Goal: Task Accomplishment & Management: Manage account settings

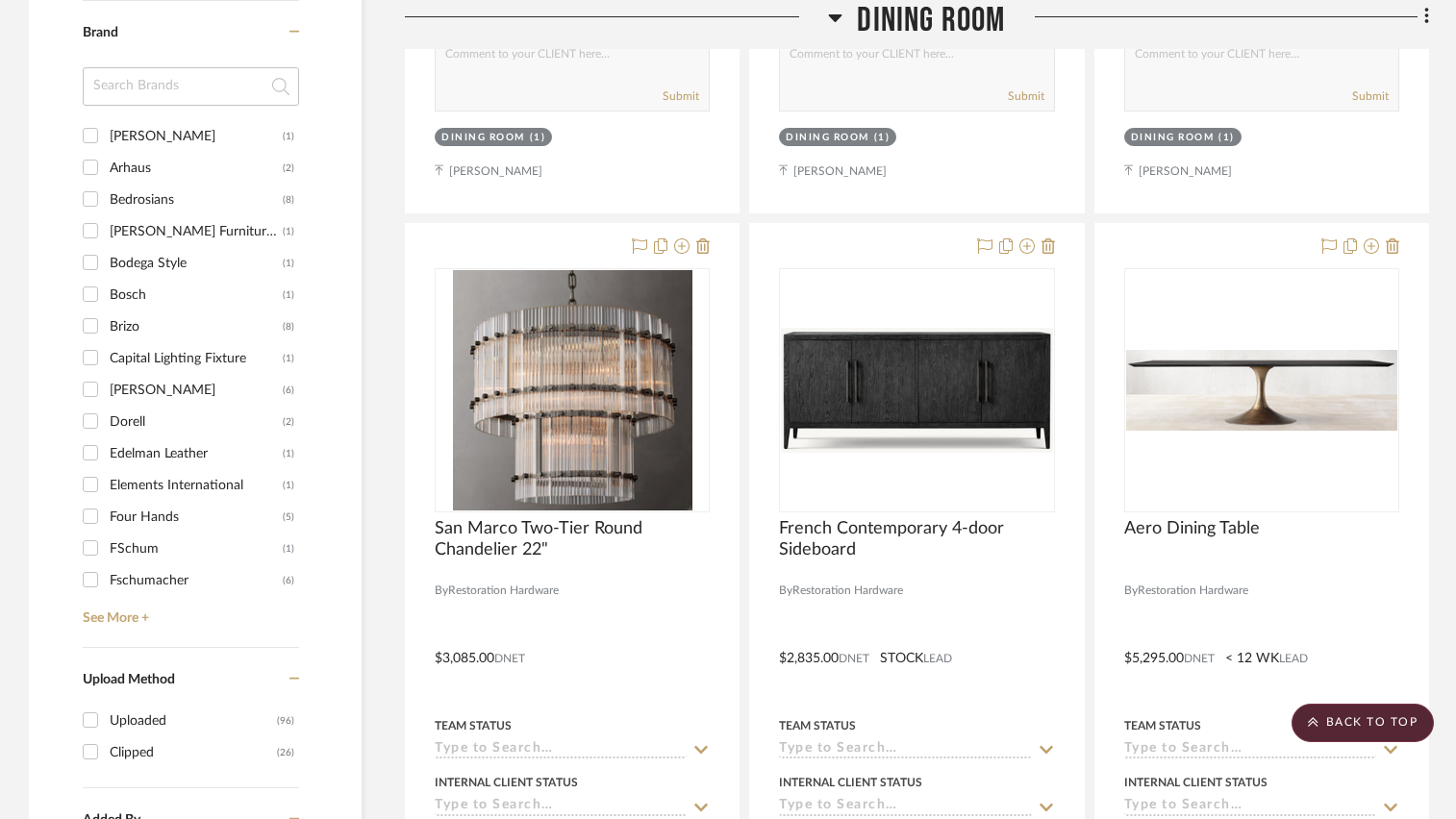
scroll to position [1443, 0]
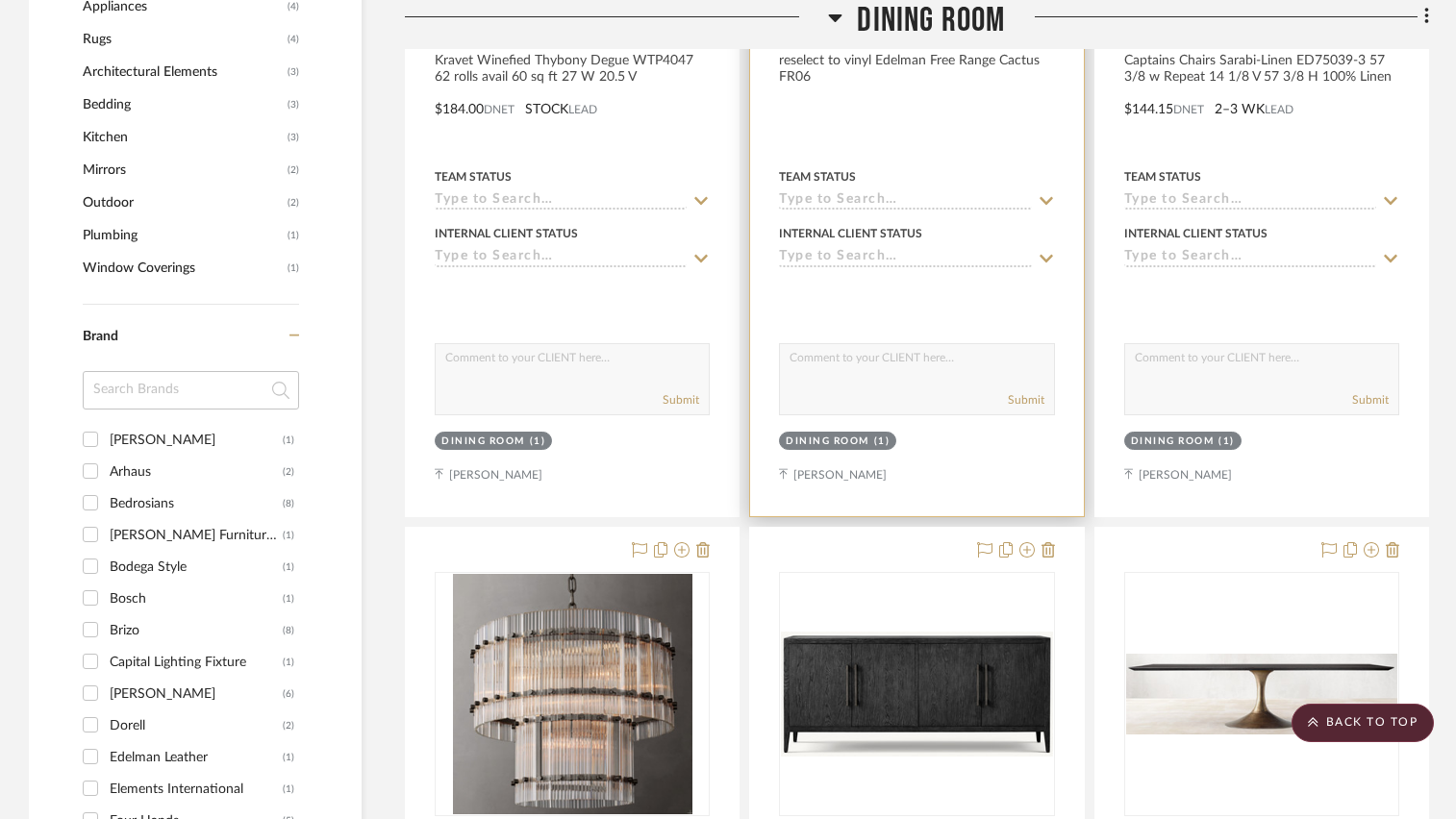
click at [834, 15] on div at bounding box center [916, 20] width 275 height 17
click at [834, 18] on div at bounding box center [916, 20] width 275 height 17
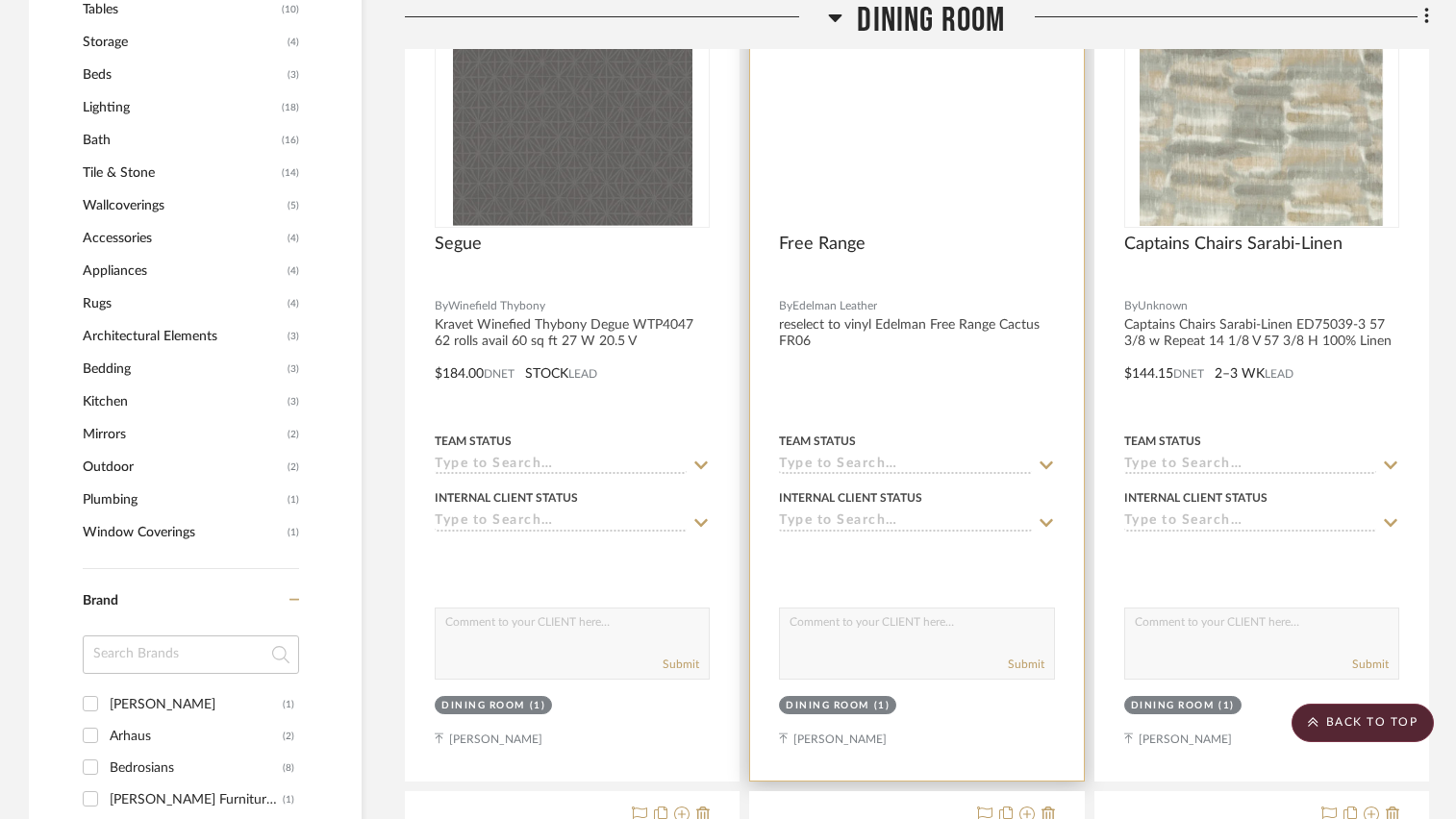
scroll to position [1154, 0]
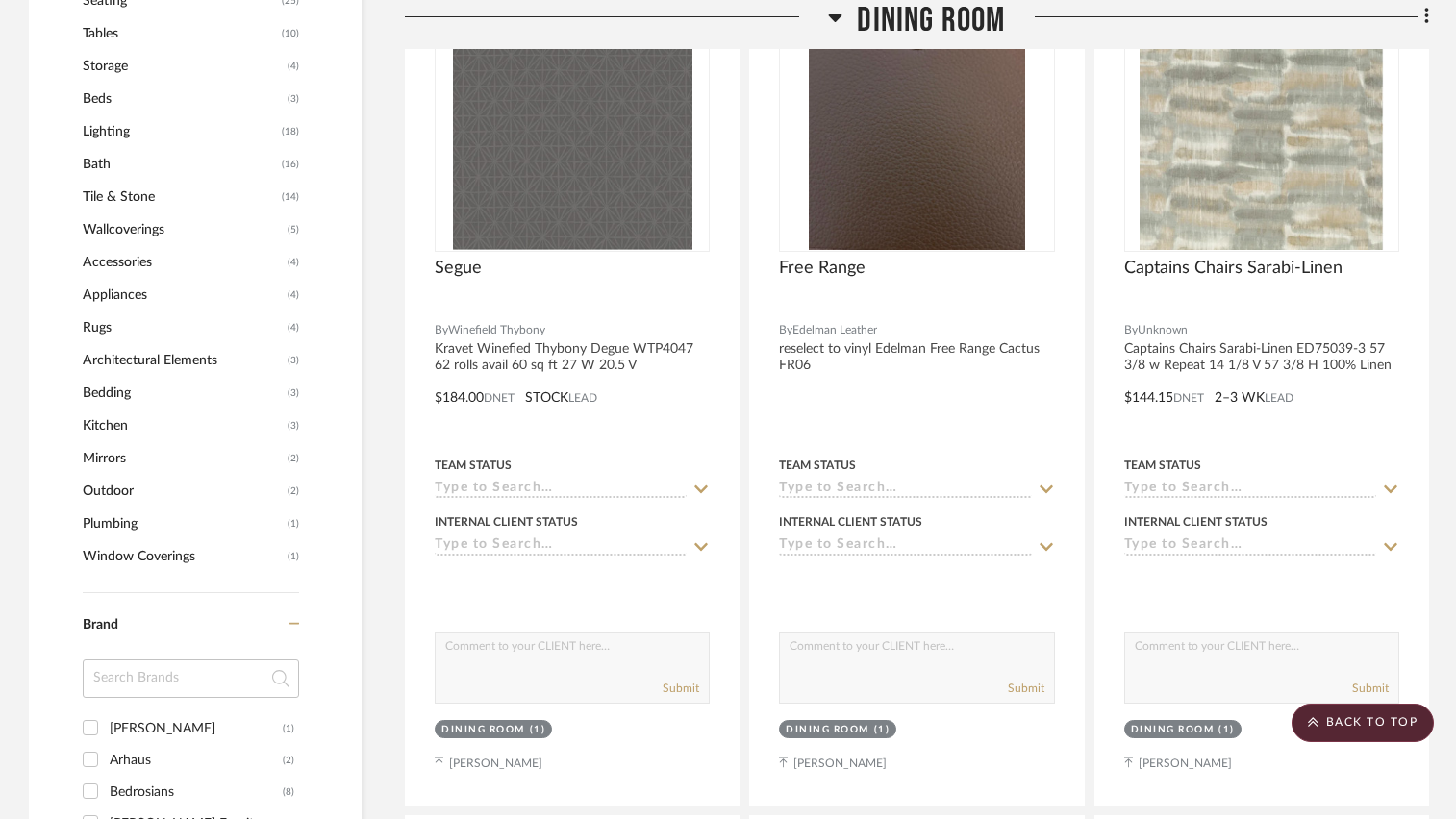
click at [837, 15] on icon at bounding box center [835, 18] width 14 height 8
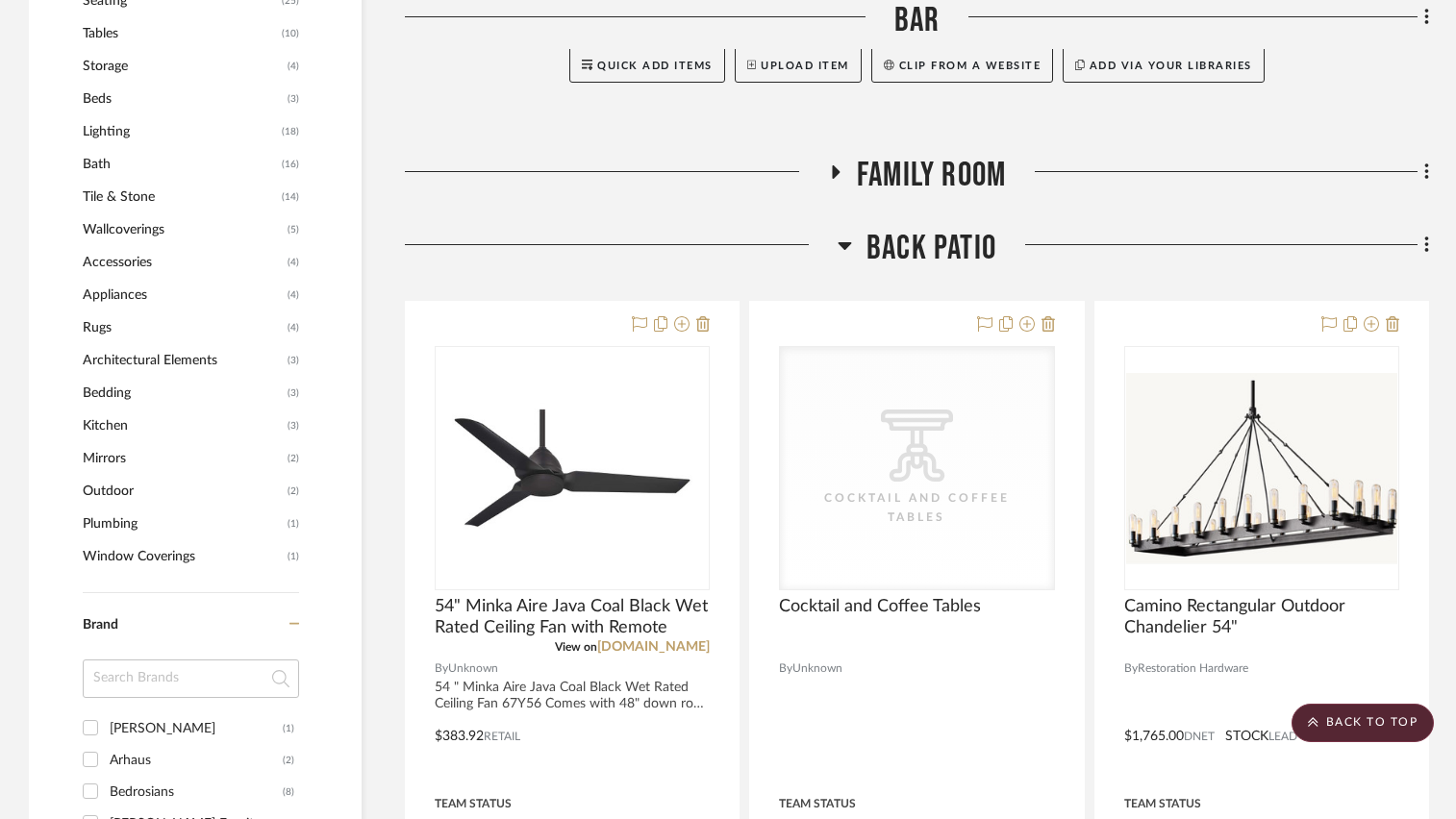
click at [841, 246] on icon at bounding box center [845, 246] width 14 height 8
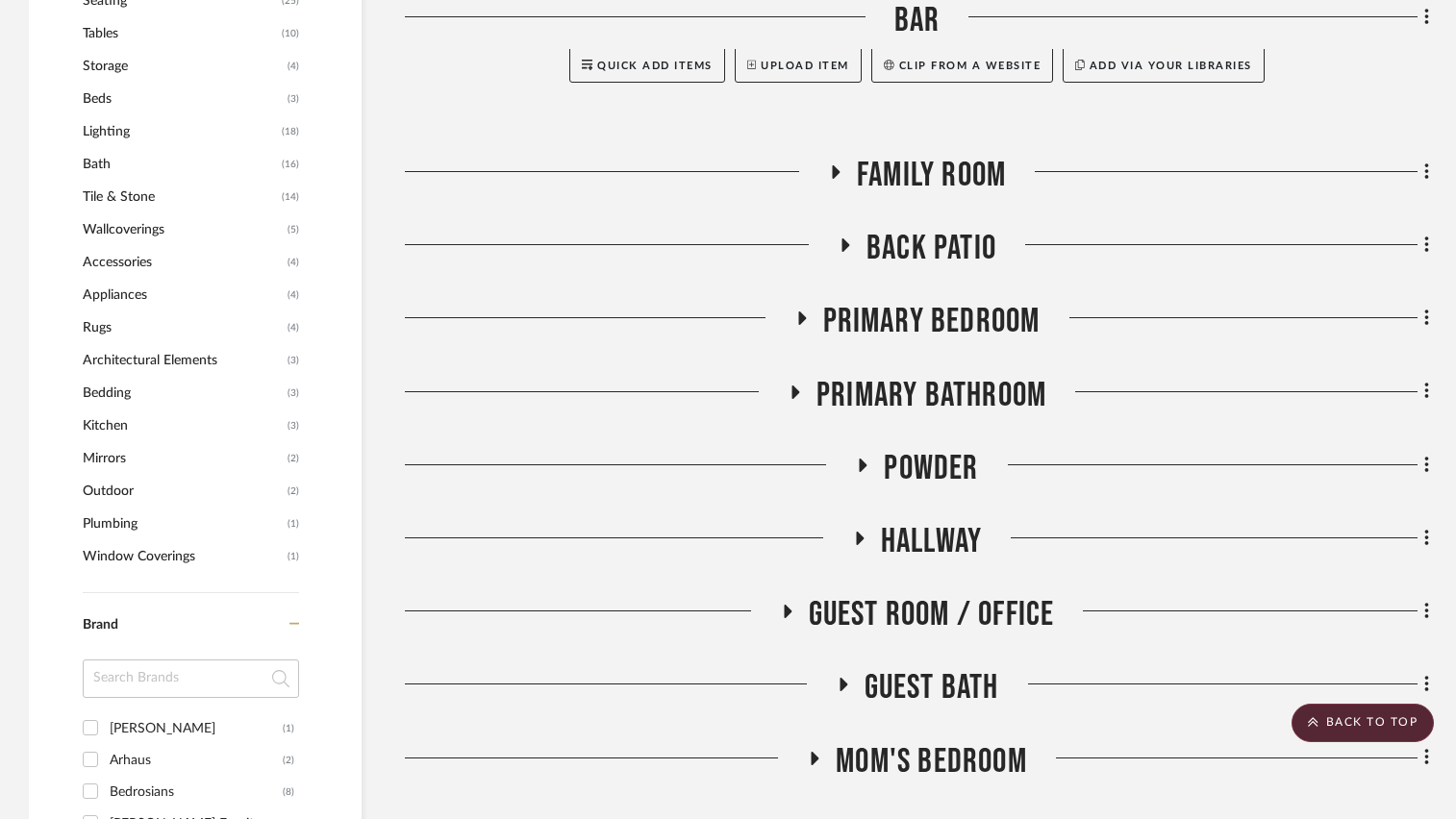
click at [842, 243] on icon at bounding box center [846, 245] width 8 height 14
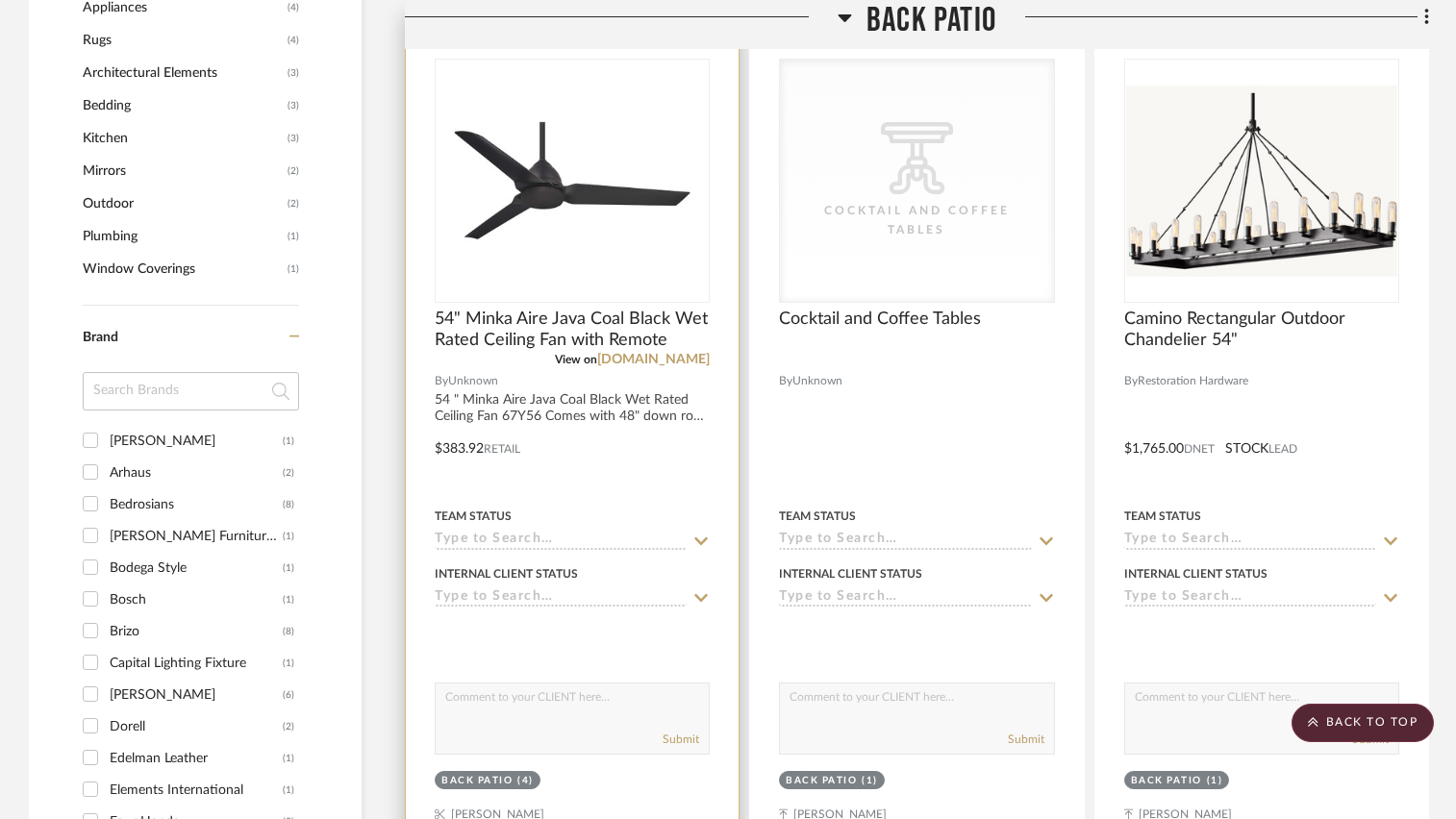
scroll to position [1443, 0]
click at [596, 483] on div at bounding box center [572, 434] width 333 height 841
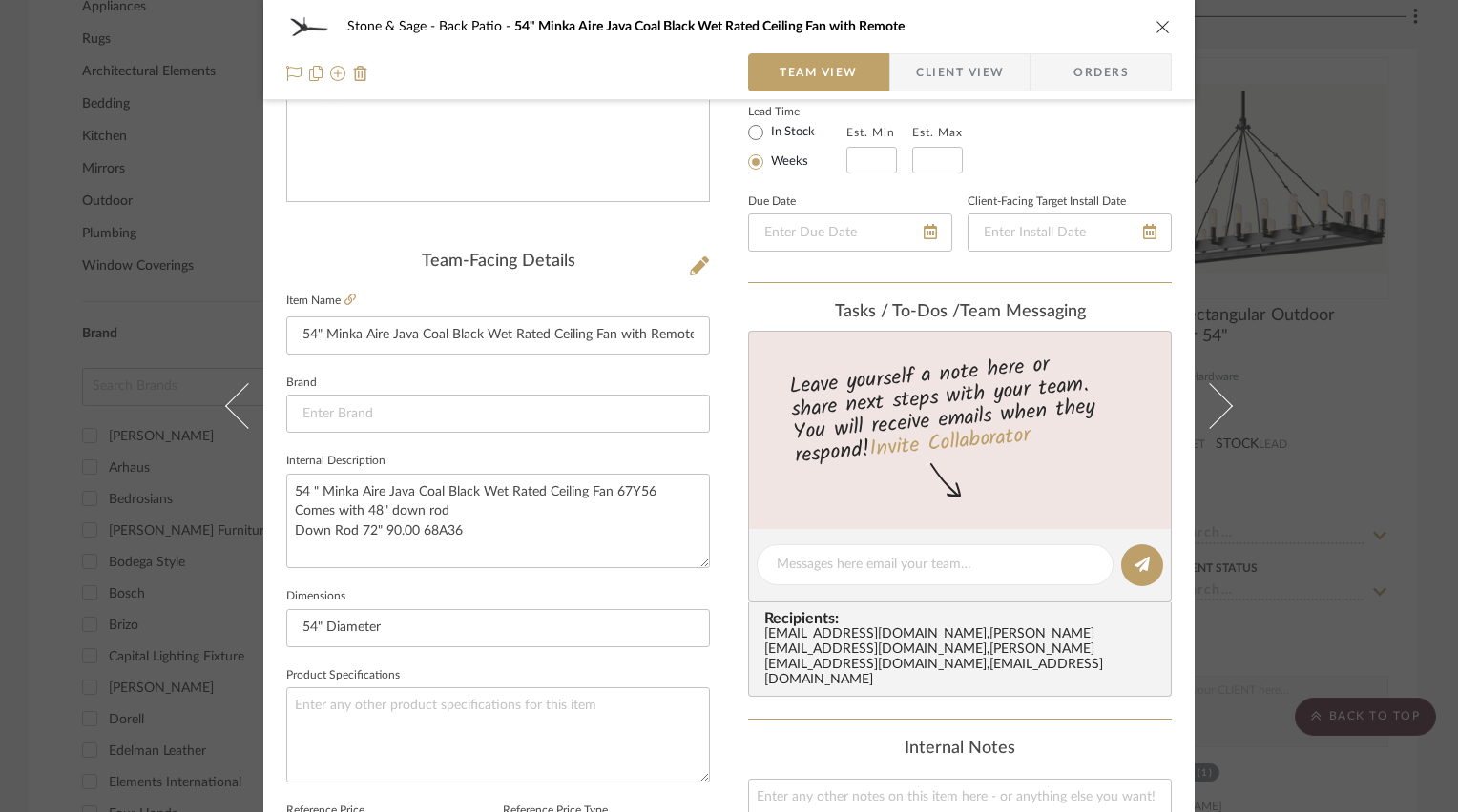
scroll to position [381, 0]
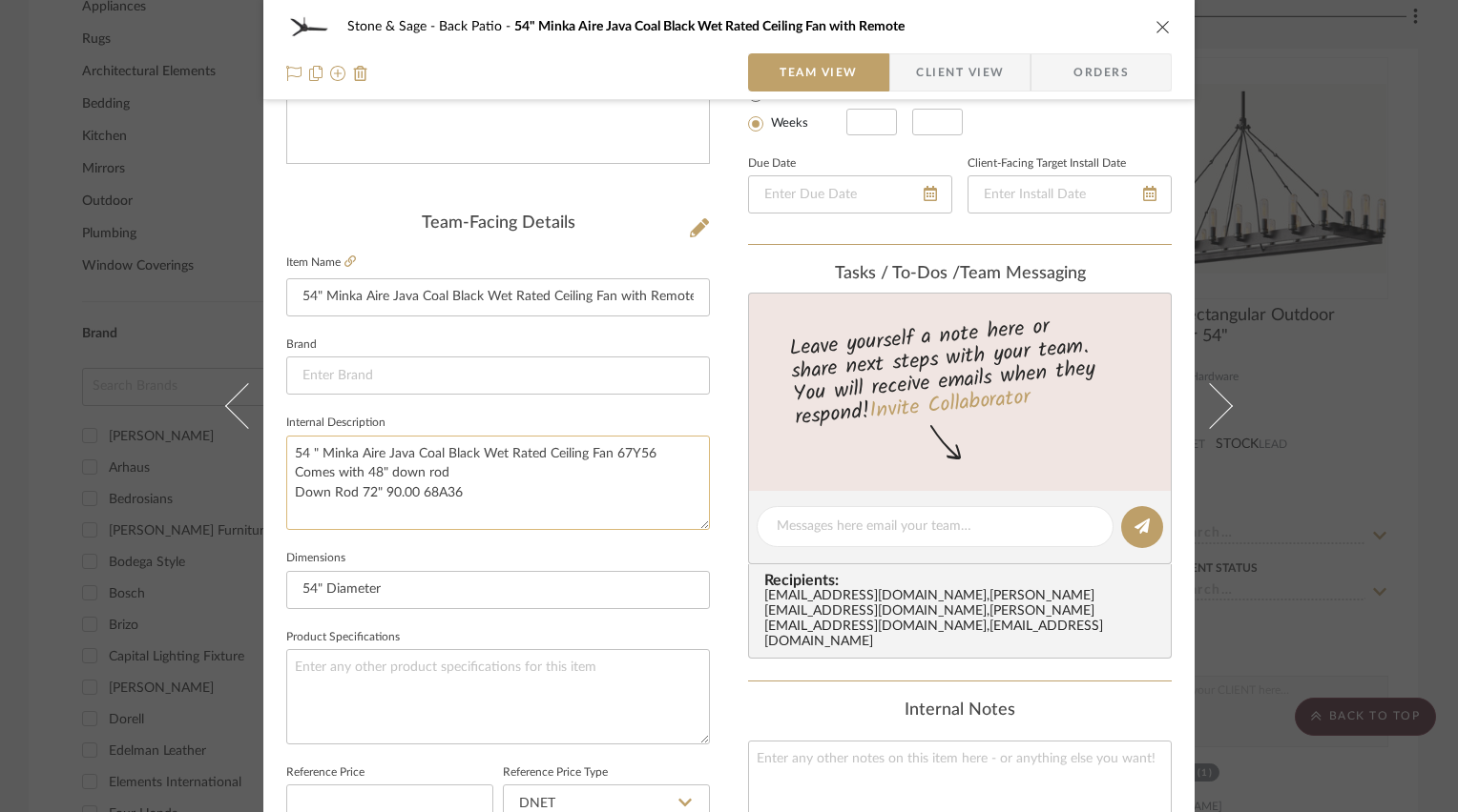
click at [286, 467] on textarea "54 " Minka Aire Java Coal Black Wet Rated Ceiling Fan 67Y56 Comes with 48" down…" at bounding box center [498, 483] width 423 height 95
click at [355, 662] on textarea at bounding box center [498, 696] width 423 height 95
type textarea "Down rod to equal closest to 36" Long"
click at [721, 627] on div "Stone & Sage Back Patio 54" Minka Aire Java Coal Black Wet Rated Ceiling Fan wi…" at bounding box center [729, 513] width 931 height 1761
click at [454, 471] on textarea "54 " Minka Aire Java Coal Black Wet Rated Ceiling Fan 67Y56 Comes with 48" down…" at bounding box center [498, 483] width 423 height 95
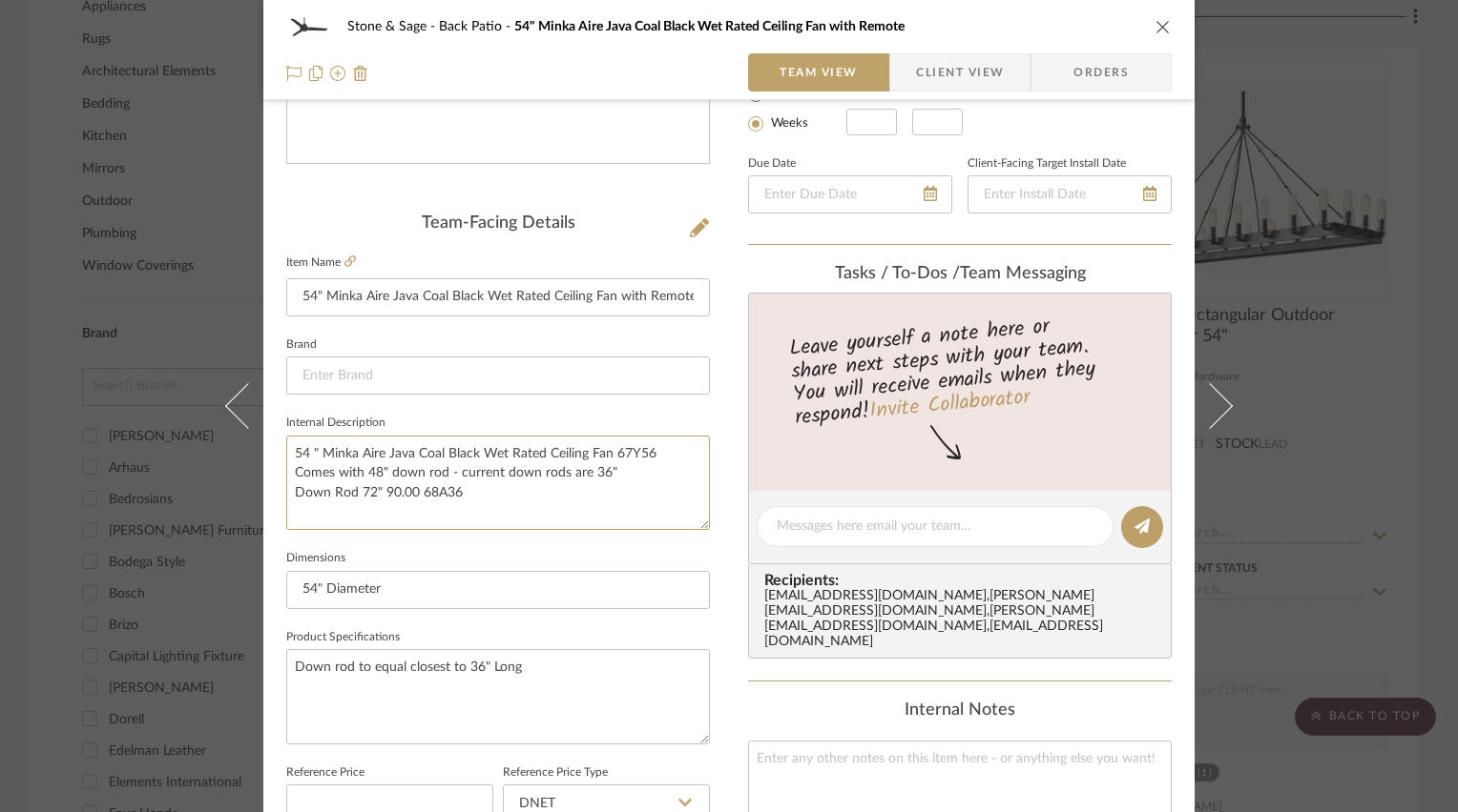
type textarea "54 " Minka Aire Java Coal Black Wet Rated Ceiling Fan 67Y56 Comes with 48" down…"
click at [725, 490] on div "Stone & Sage Back Patio 54" Minka Aire Java Coal Black Wet Rated Ceiling Fan wi…" at bounding box center [729, 513] width 931 height 1761
click at [1160, 29] on icon "close" at bounding box center [1163, 27] width 15 height 15
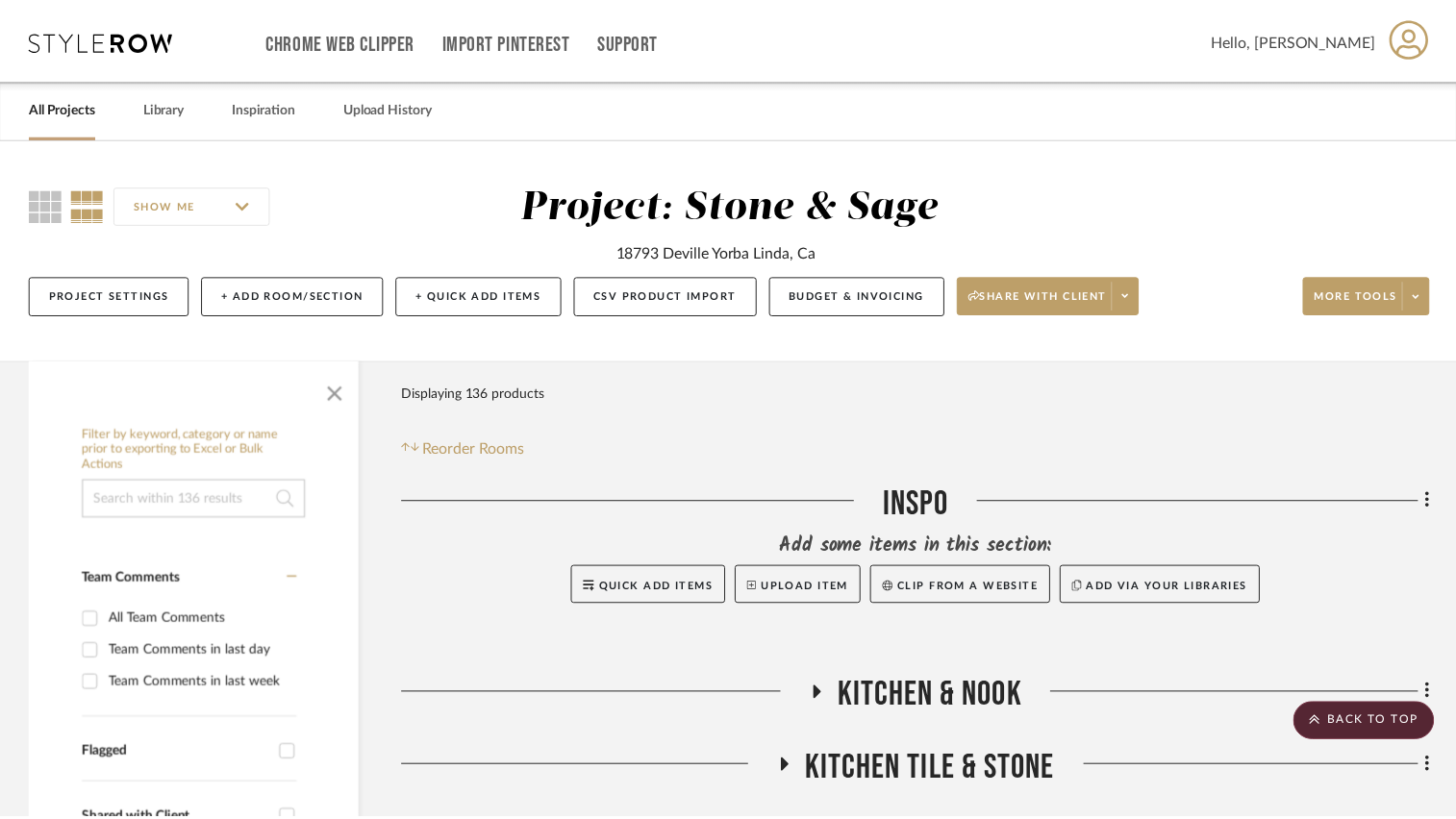
scroll to position [1443, 0]
